Goal: Task Accomplishment & Management: Use online tool/utility

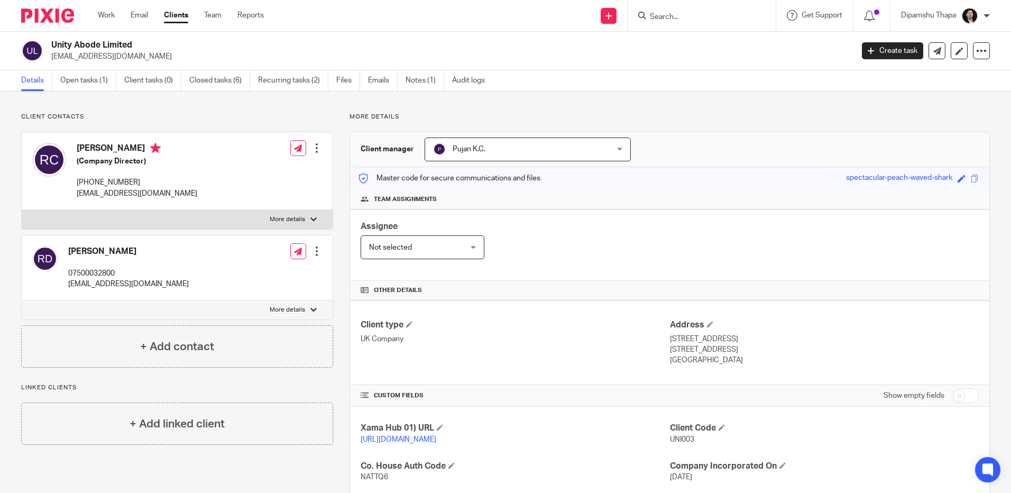
scroll to position [190, 0]
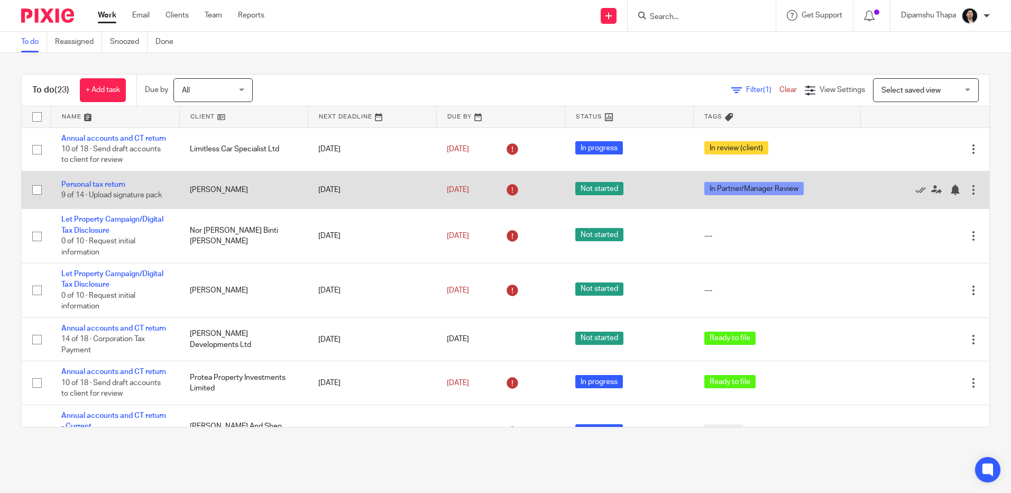
click at [107, 191] on td "Personal tax return 9 of 14 · Upload signature pack" at bounding box center [115, 190] width 129 height 38
click at [102, 188] on link "Personal tax return" at bounding box center [93, 184] width 64 height 7
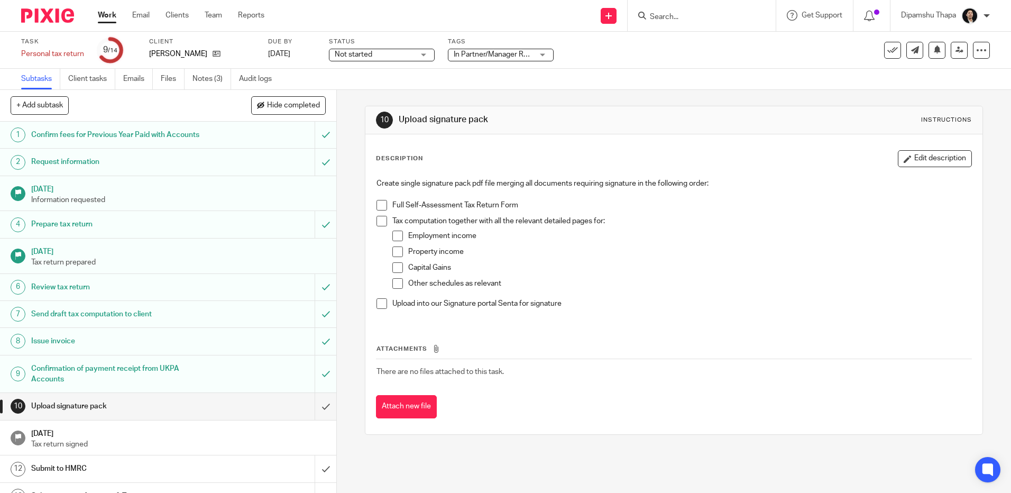
scroll to position [44, 0]
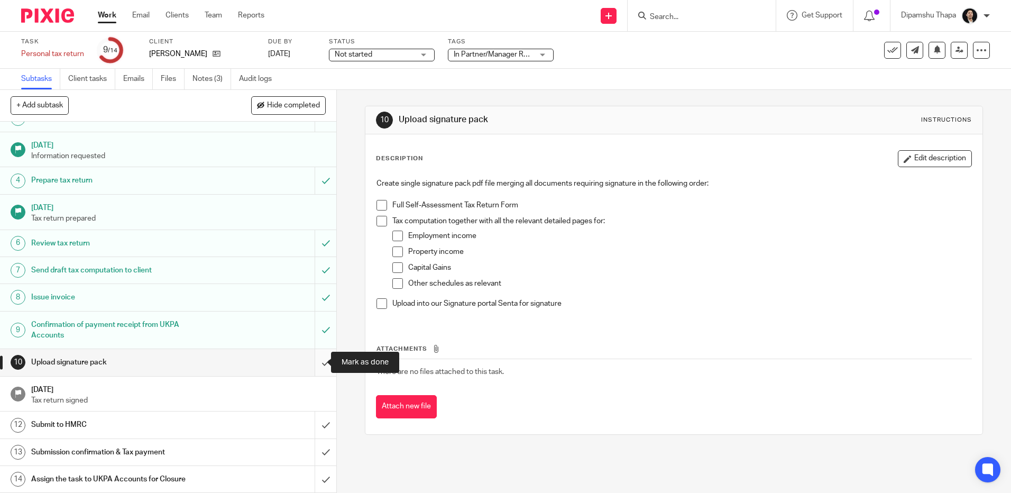
click at [318, 361] on input "submit" at bounding box center [168, 362] width 336 height 26
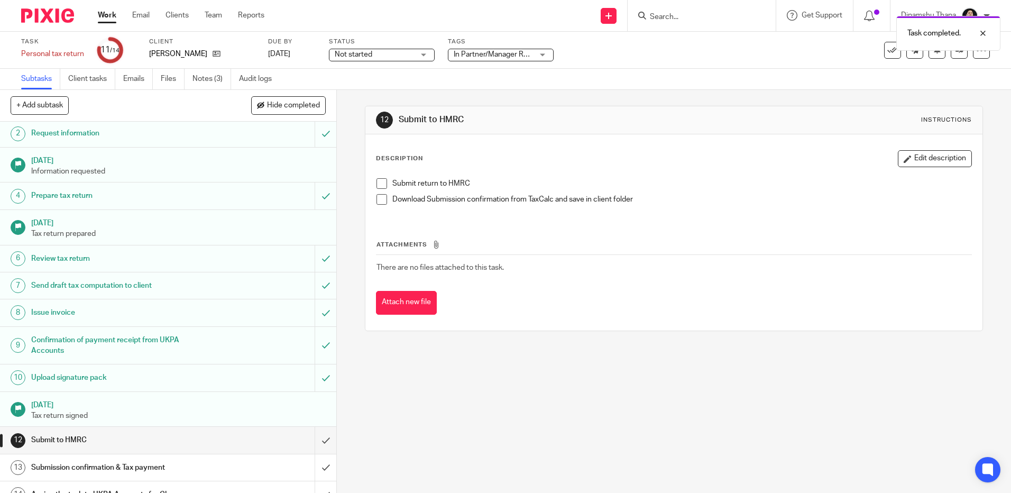
scroll to position [44, 0]
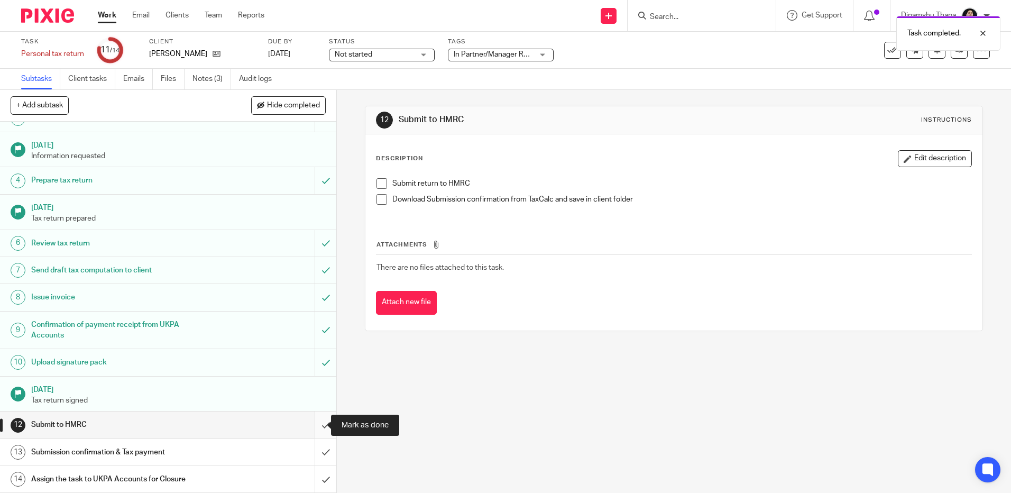
click at [317, 423] on input "submit" at bounding box center [168, 424] width 336 height 26
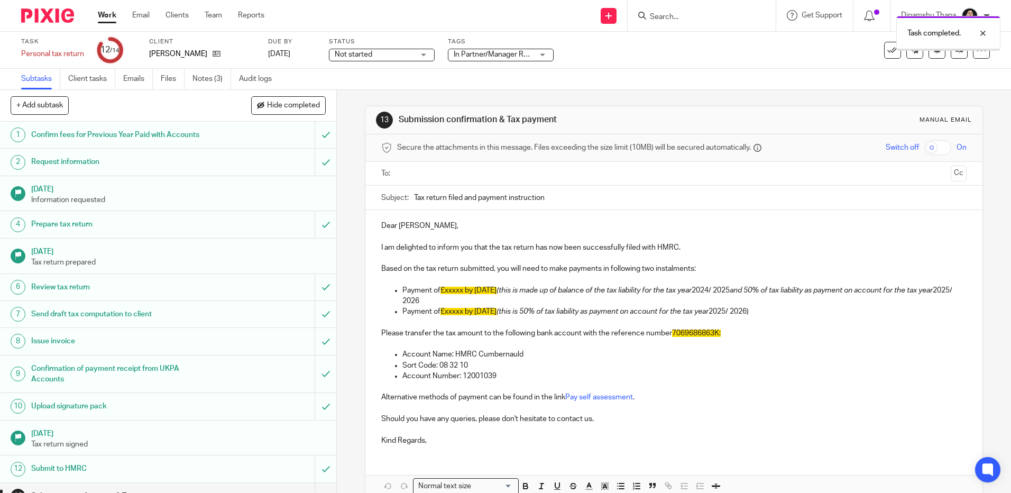
scroll to position [44, 0]
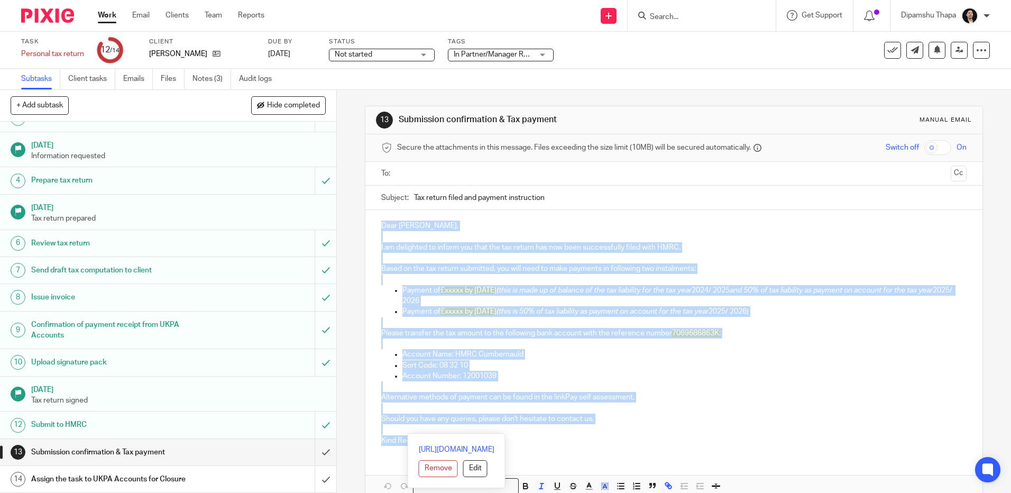
drag, startPoint x: 376, startPoint y: 224, endPoint x: 662, endPoint y: 435, distance: 355.1
click at [662, 435] on div "Dear Sarah, I am delighted to inform you that the tax return has now been succe…" at bounding box center [673, 332] width 617 height 244
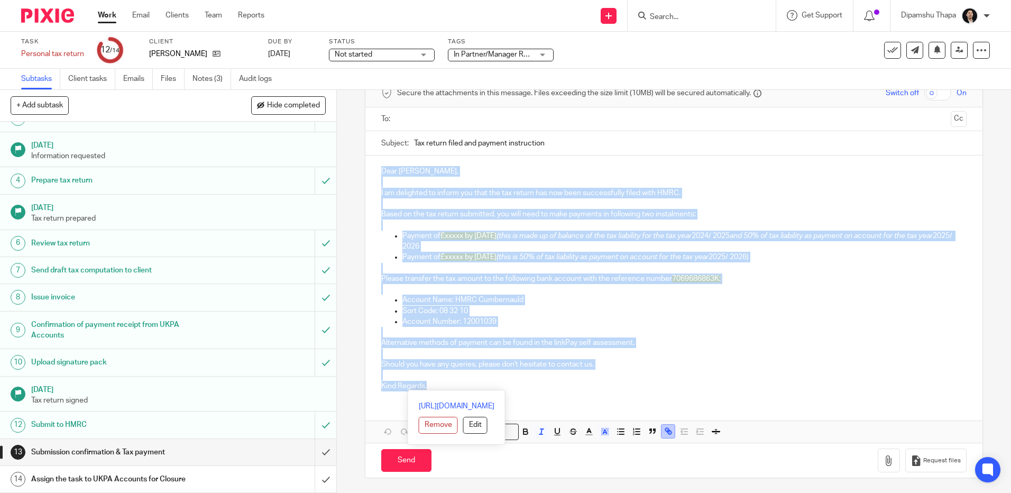
scroll to position [56, 0]
copy div "Dear Sarah, I am delighted to inform you that the tax return has now been succe…"
